Goal: Task Accomplishment & Management: Manage account settings

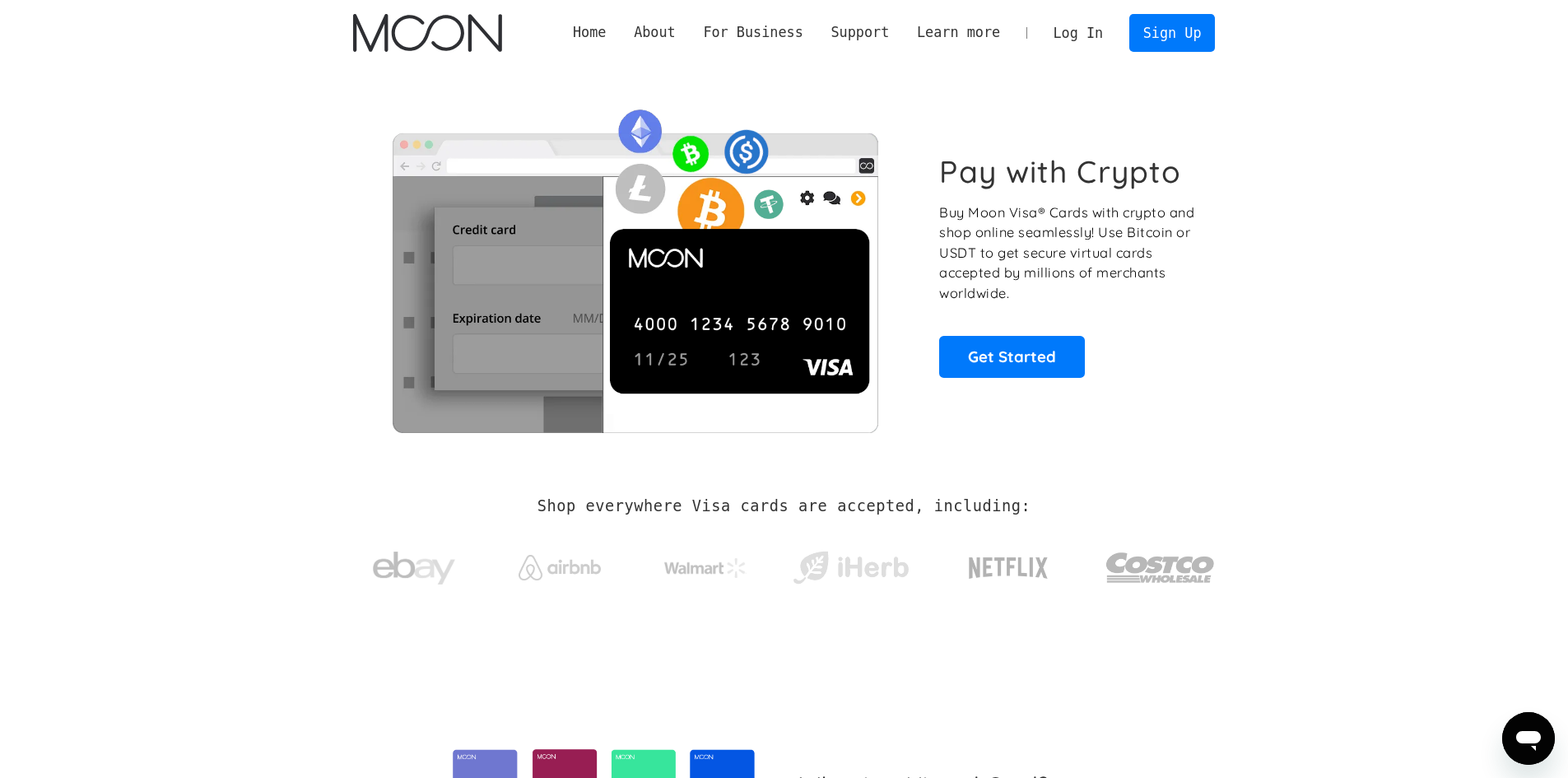
click at [1076, 36] on link "Log In" at bounding box center [1078, 32] width 77 height 36
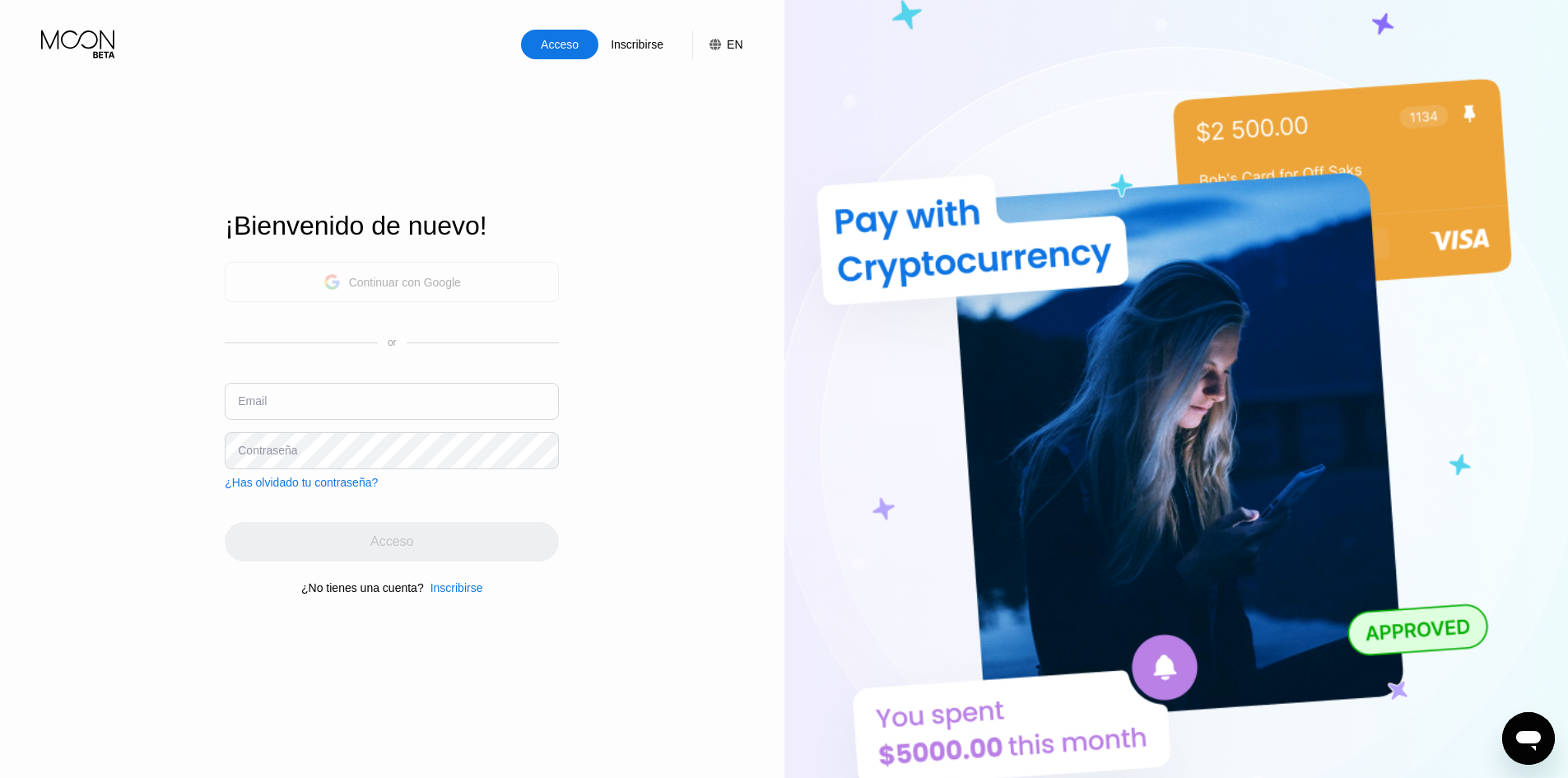
click at [413, 287] on div "Continuar con Google" at bounding box center [405, 283] width 112 height 14
